Goal: Information Seeking & Learning: Learn about a topic

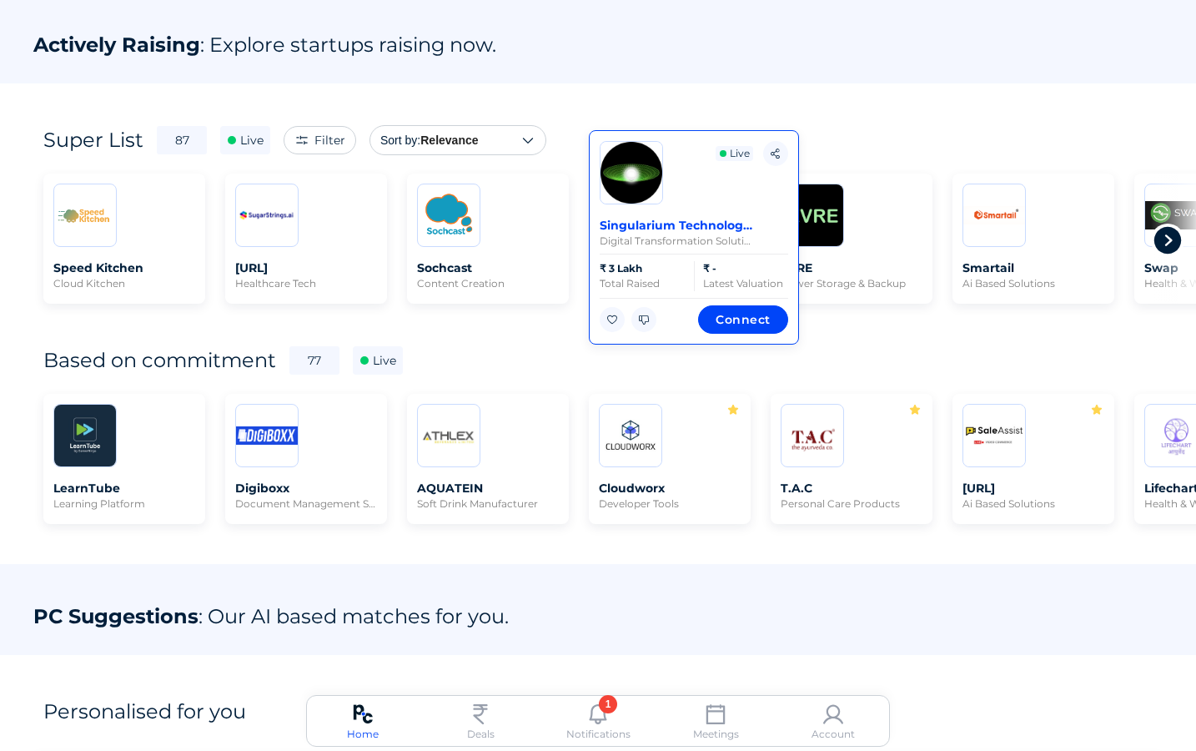
scroll to position [0, 3]
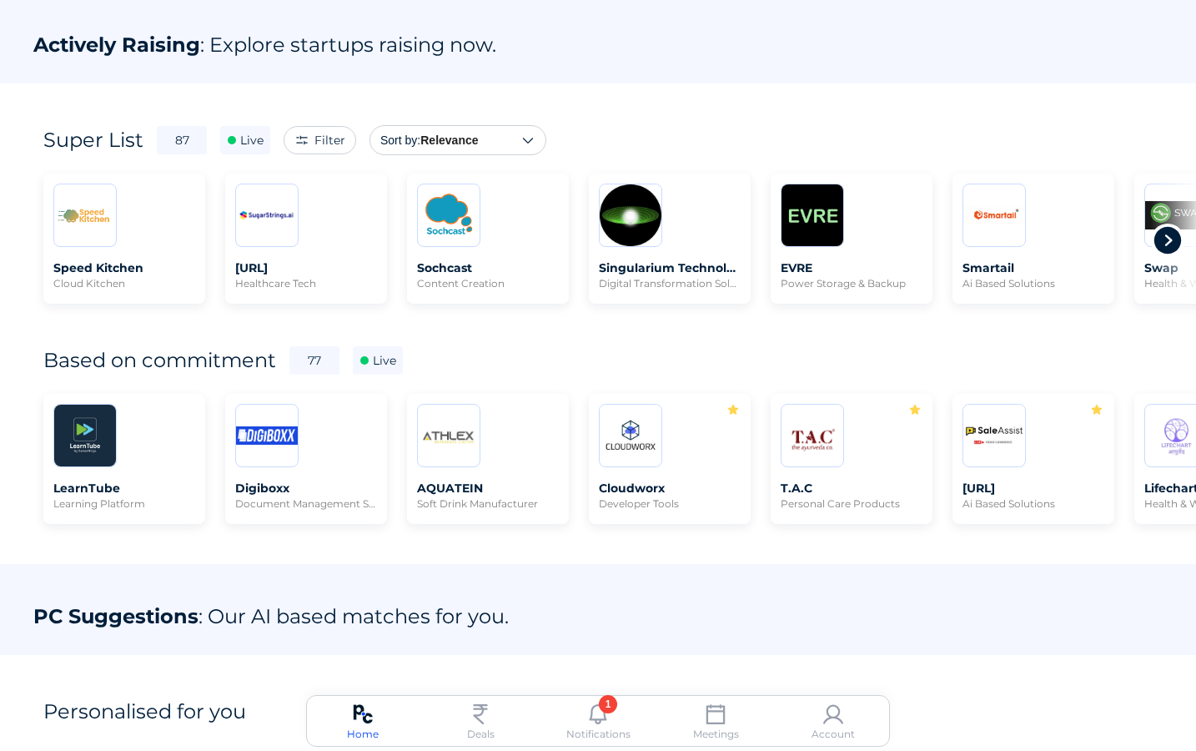
click at [1165, 242] on icon at bounding box center [1167, 240] width 33 height 33
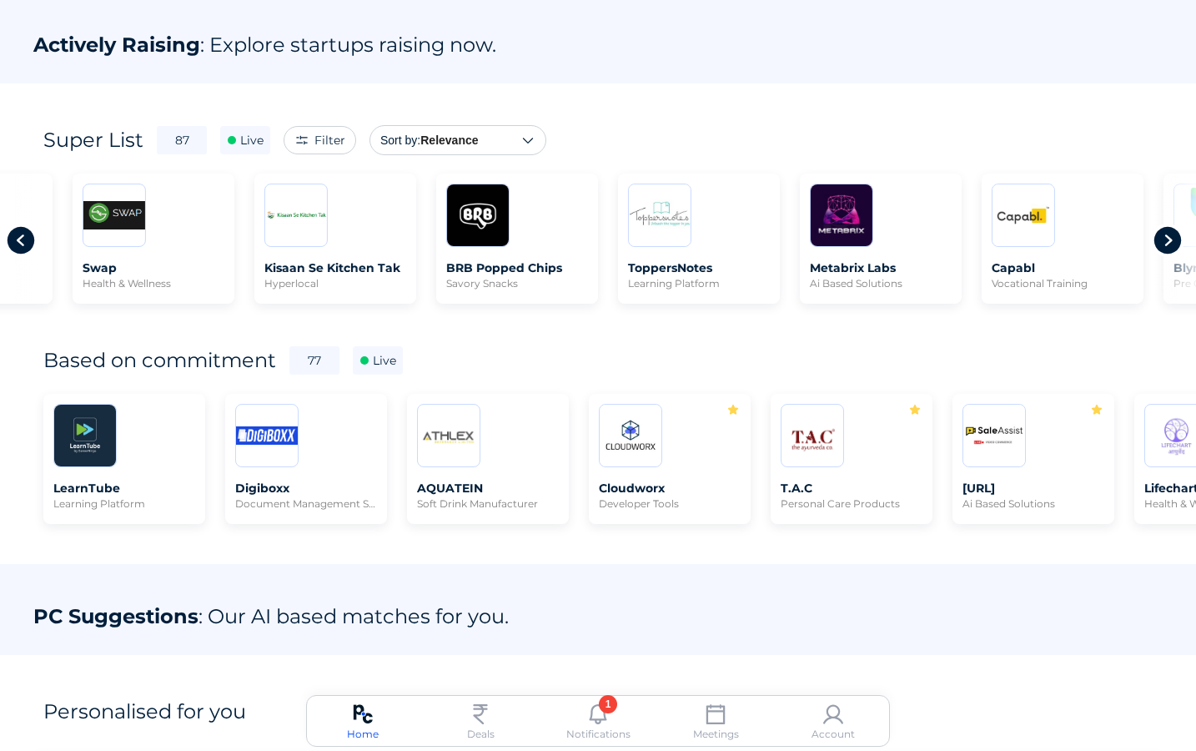
click at [1165, 242] on icon at bounding box center [1167, 240] width 33 height 33
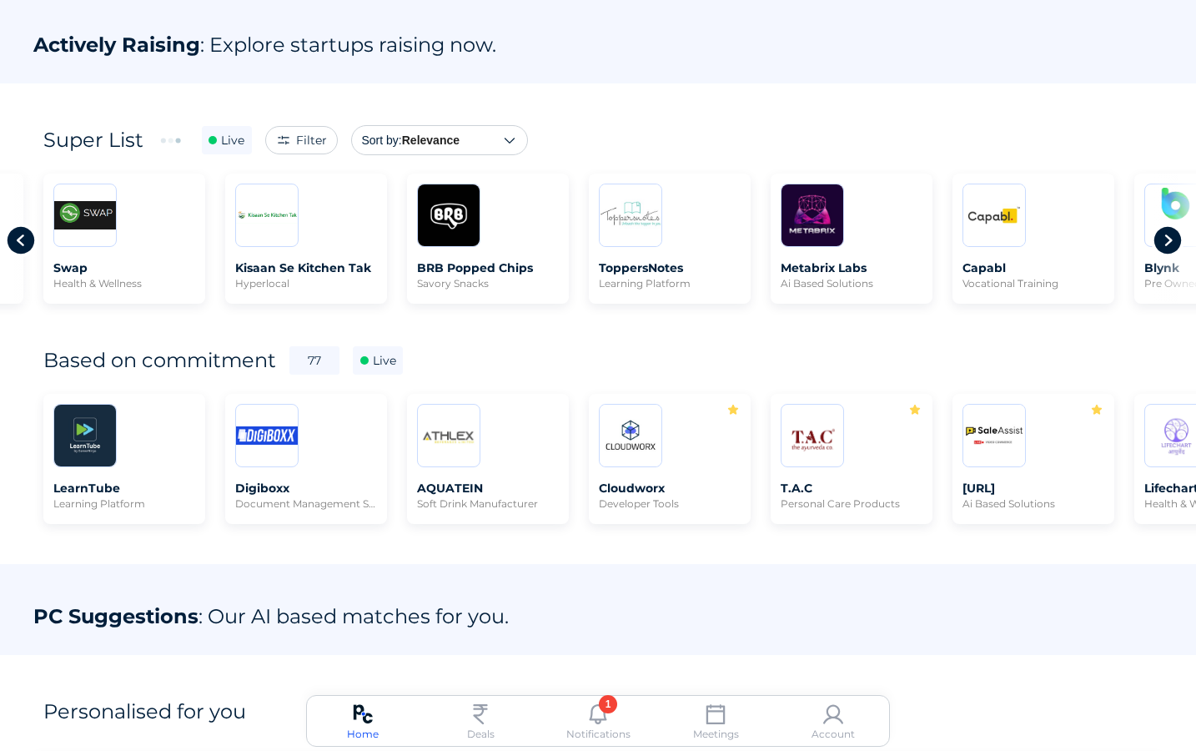
click at [1165, 242] on icon at bounding box center [1167, 240] width 33 height 33
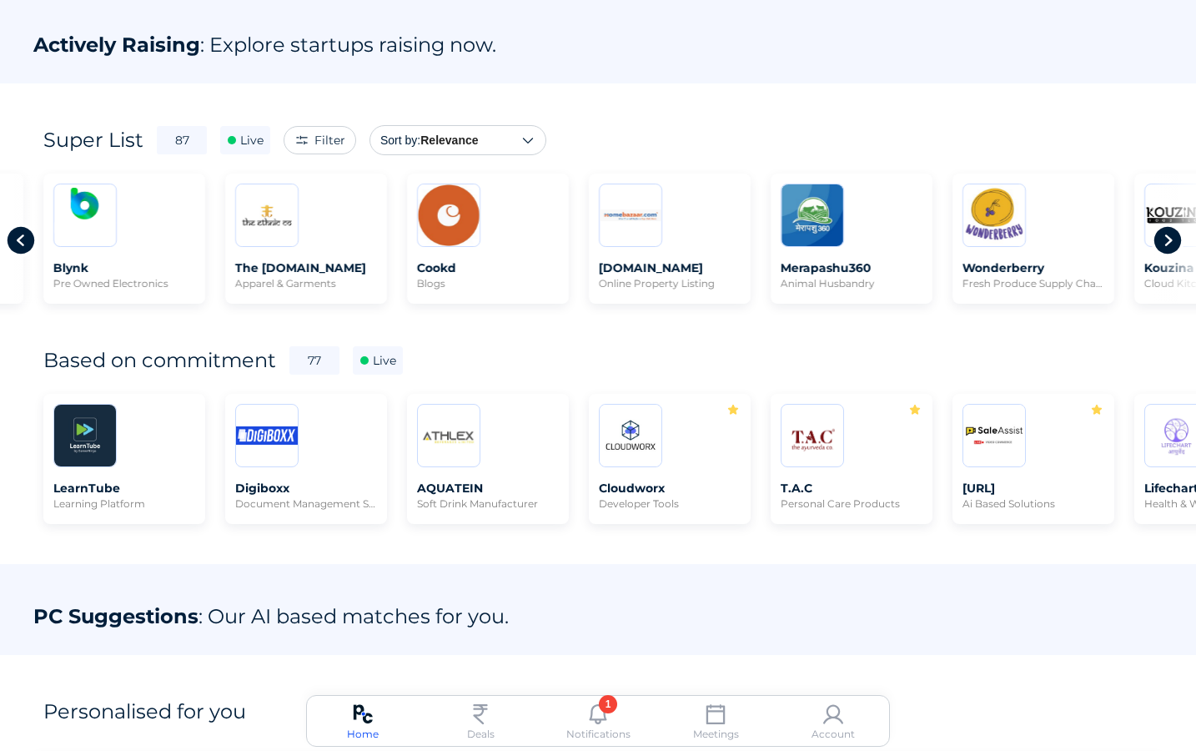
click at [1165, 242] on icon at bounding box center [1167, 240] width 33 height 33
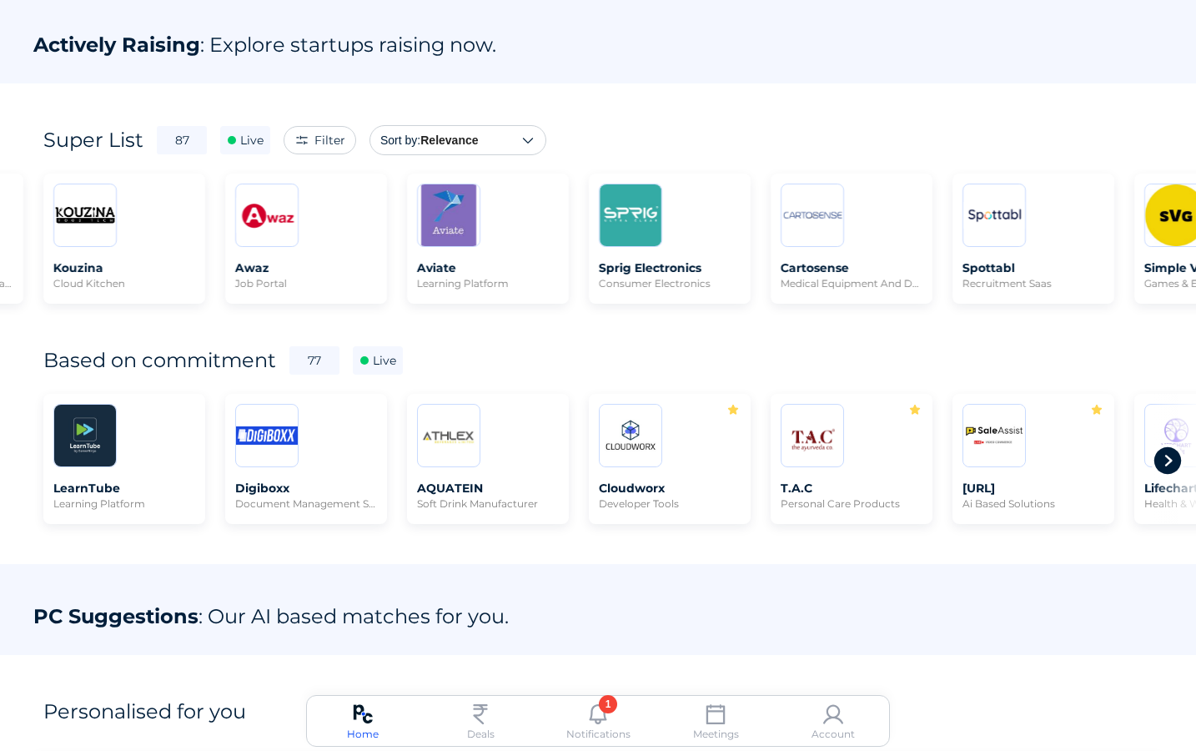
click at [1175, 453] on icon at bounding box center [1167, 460] width 33 height 33
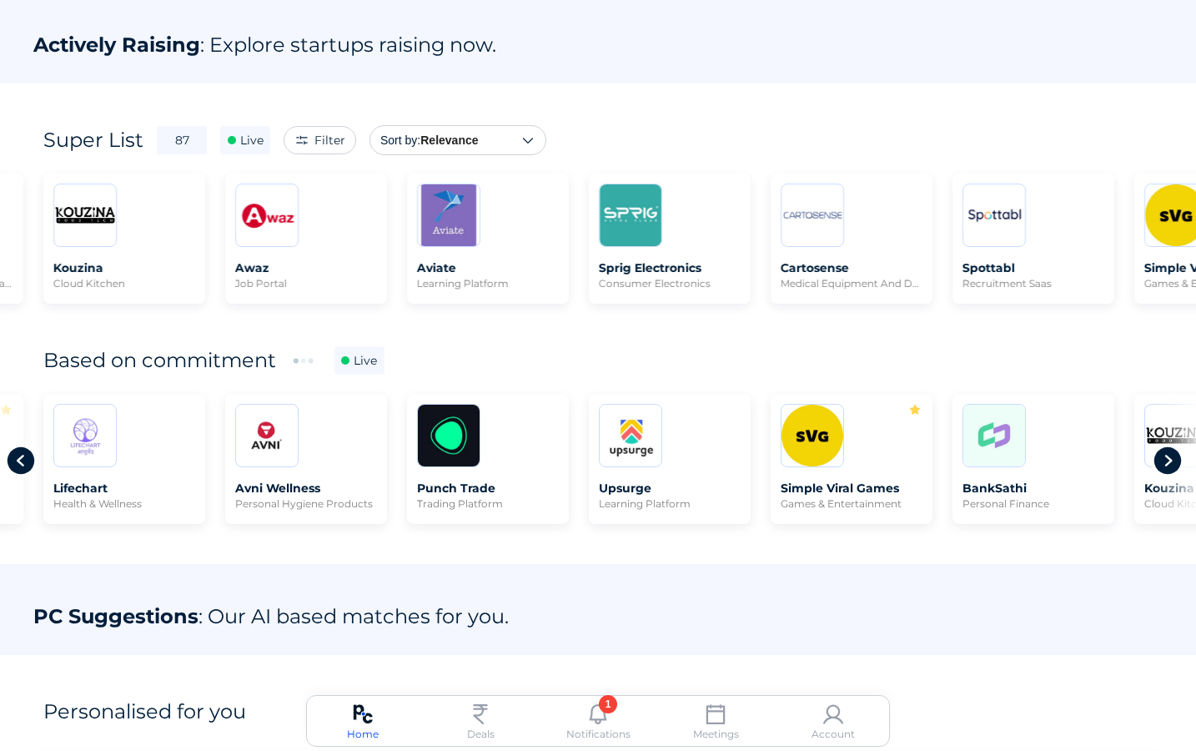
click at [1175, 453] on icon at bounding box center [1167, 460] width 33 height 33
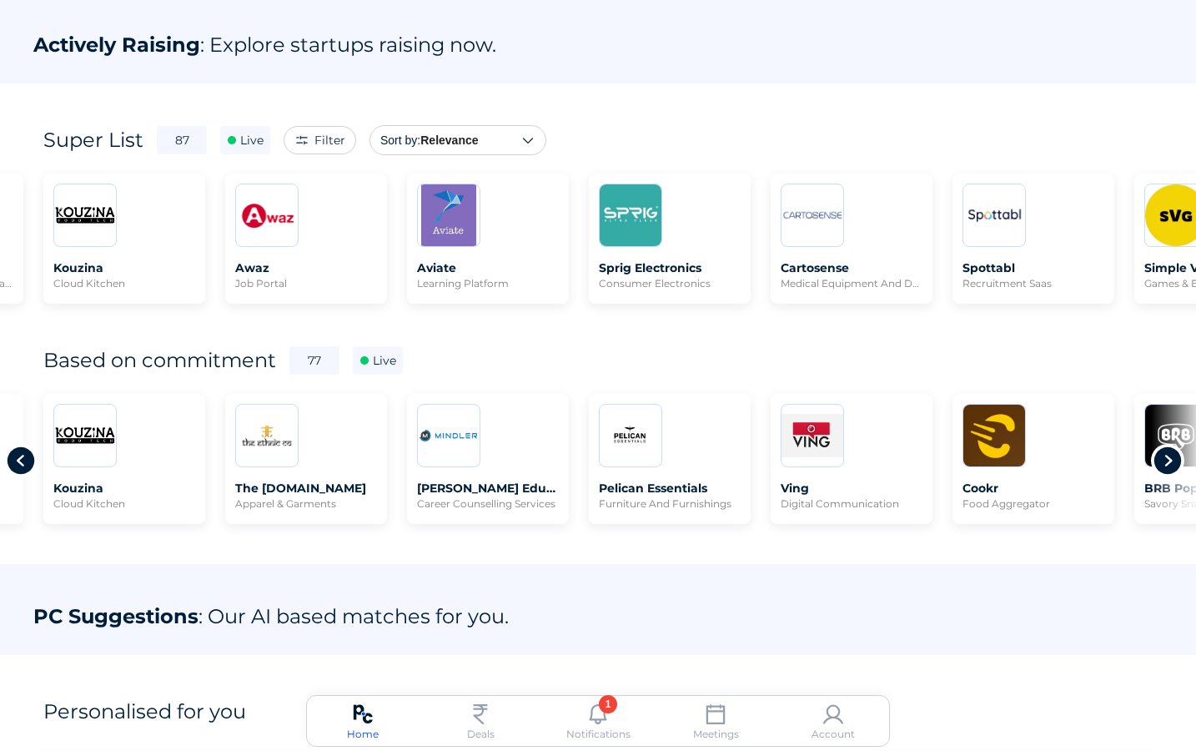
click at [1175, 453] on icon at bounding box center [1167, 460] width 33 height 33
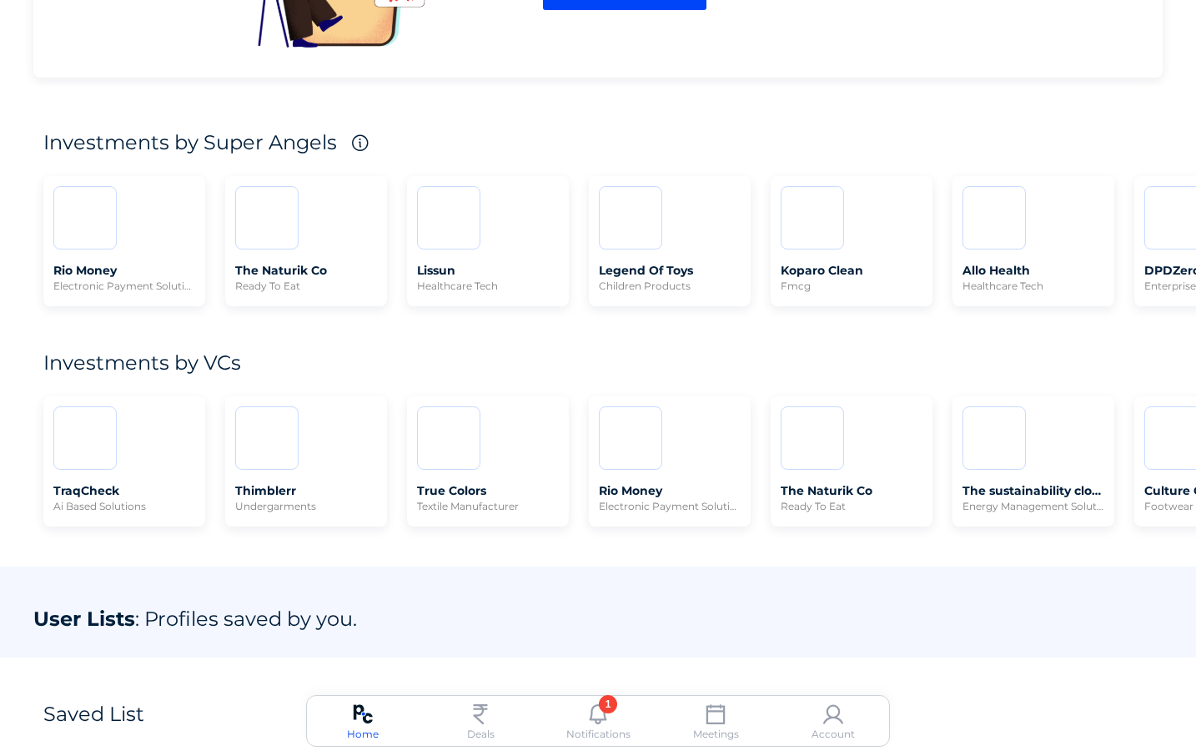
scroll to position [1386, 0]
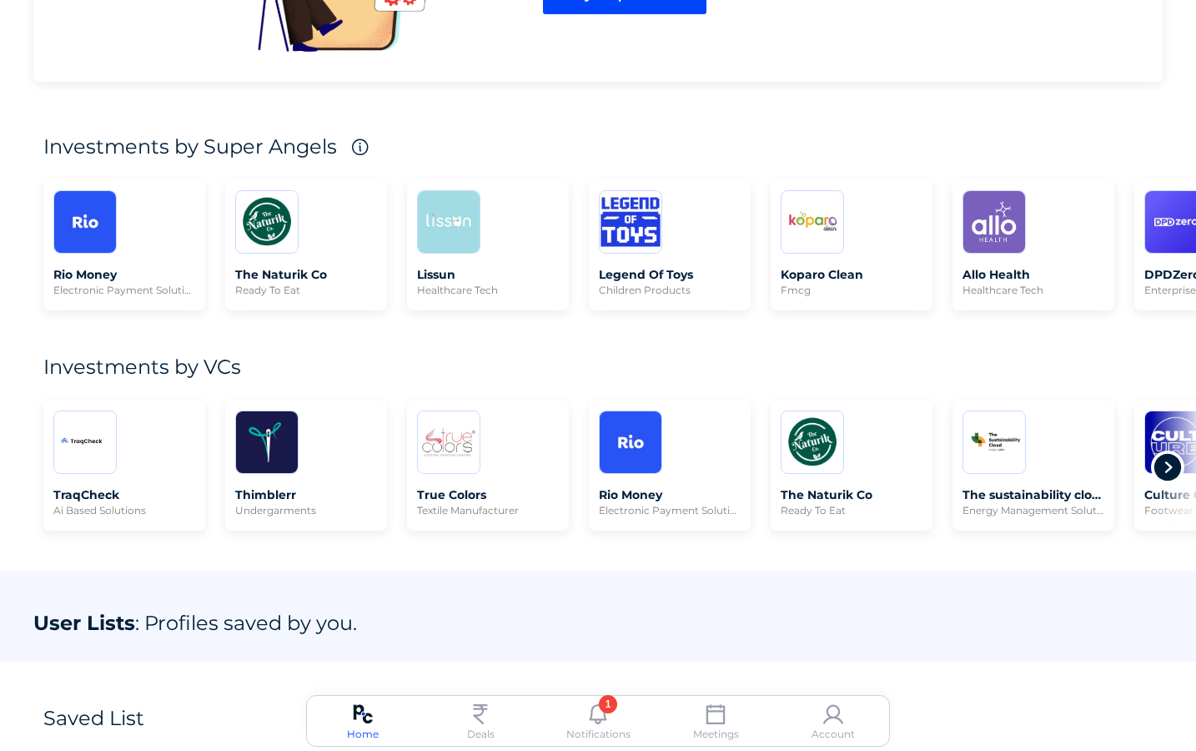
click at [1175, 463] on icon at bounding box center [1167, 466] width 33 height 33
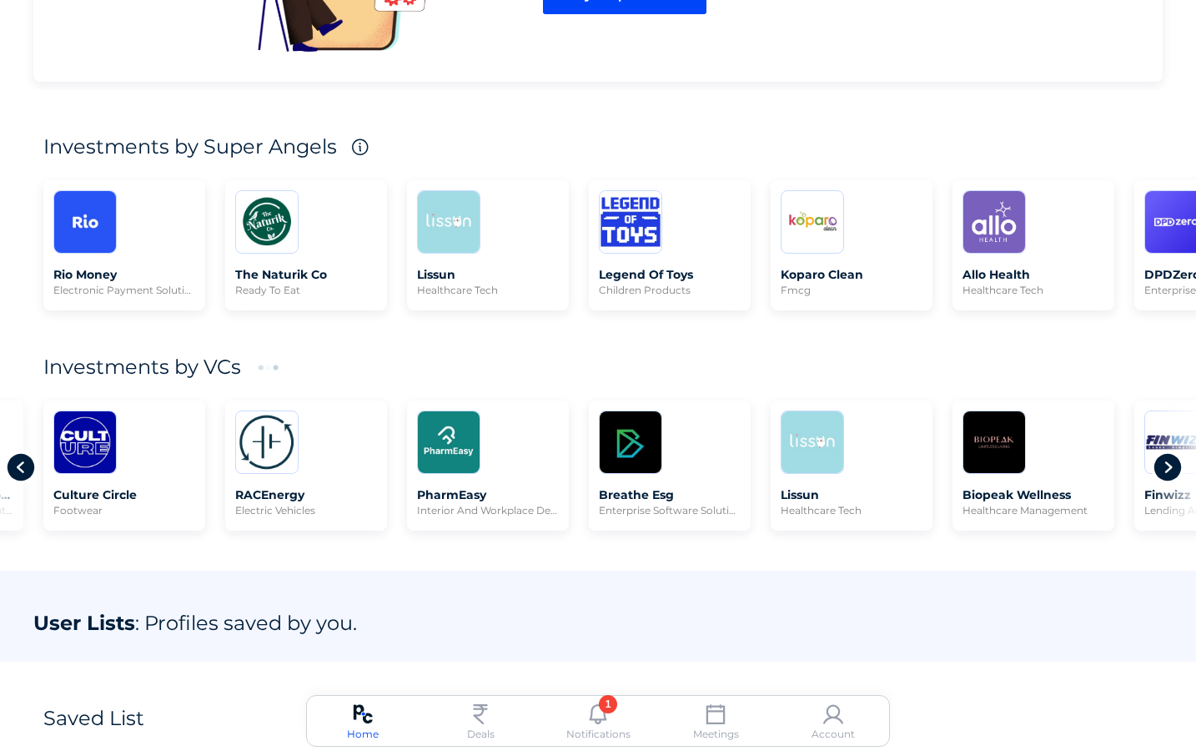
click at [1175, 463] on icon at bounding box center [1167, 466] width 33 height 33
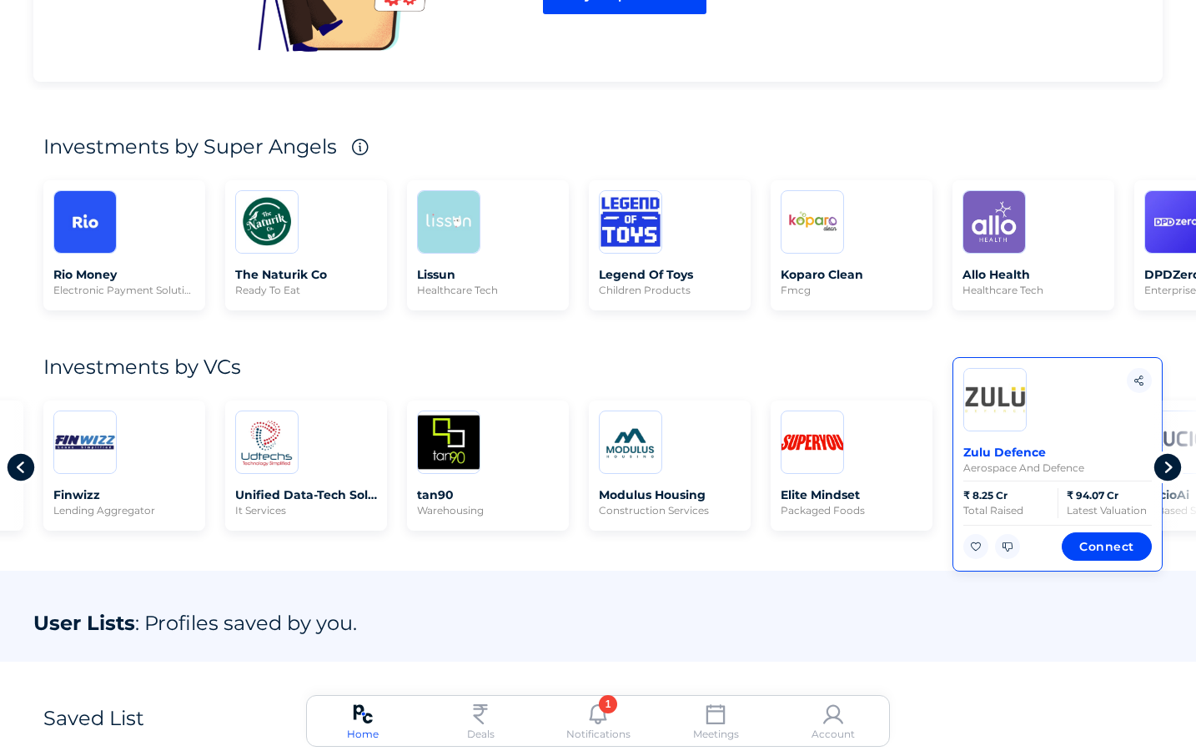
click at [996, 436] on div "Zulu Defence aerospace and defence ₹ 8.25 Cr Total Raised ₹ 94.07 Cr Latest Val…" at bounding box center [1058, 464] width 210 height 214
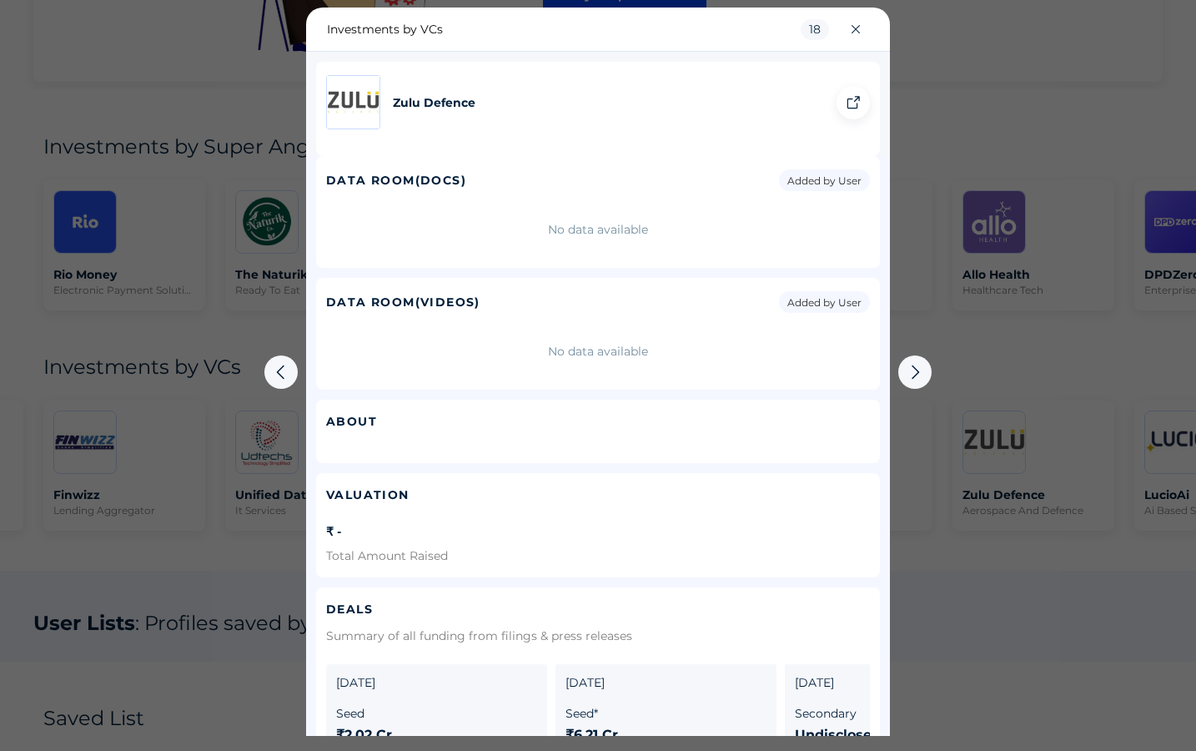
click at [355, 94] on img at bounding box center [353, 102] width 53 height 53
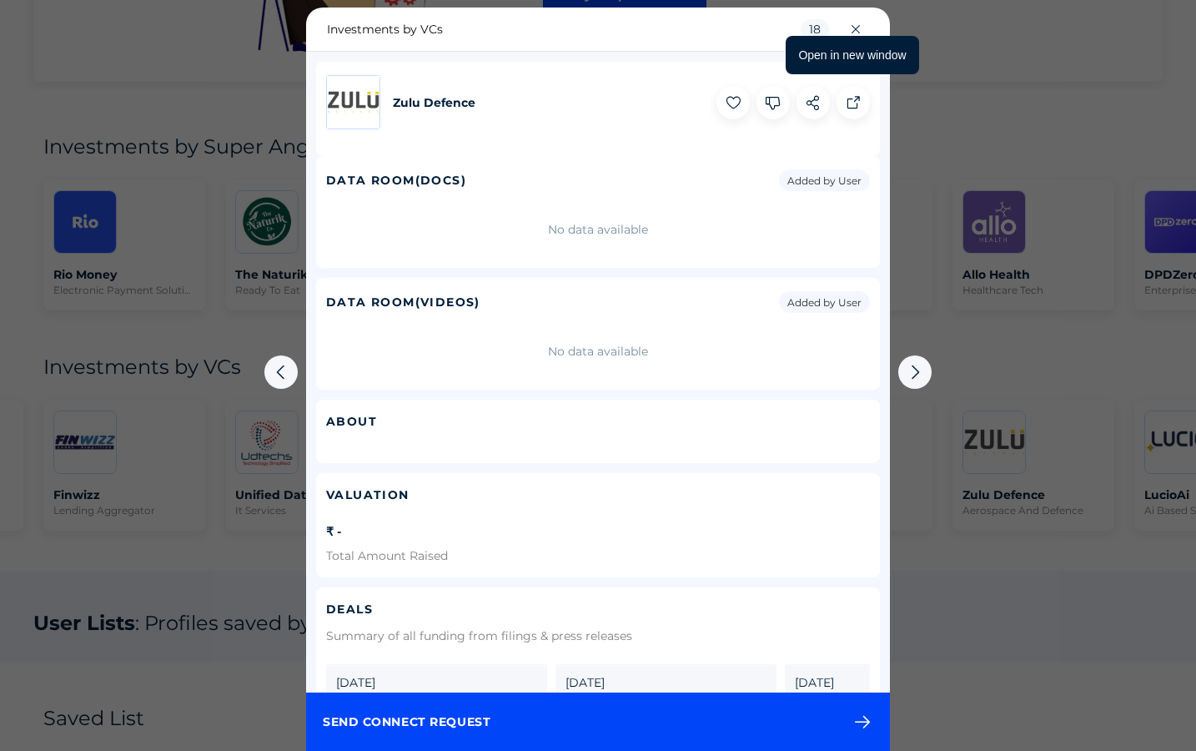
click at [858, 107] on icon at bounding box center [853, 102] width 33 height 33
